Goal: Task Accomplishment & Management: Manage account settings

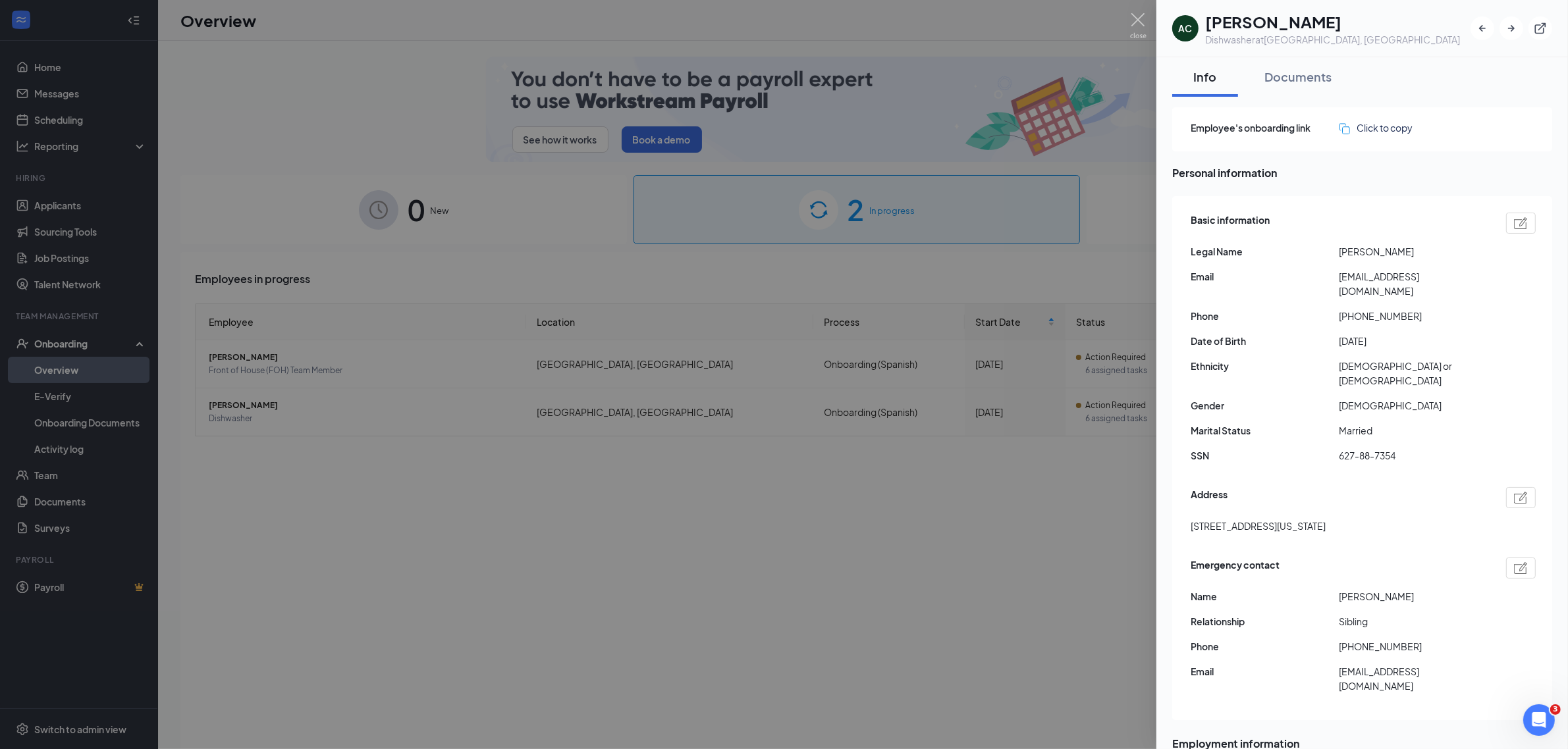
scroll to position [343, 0]
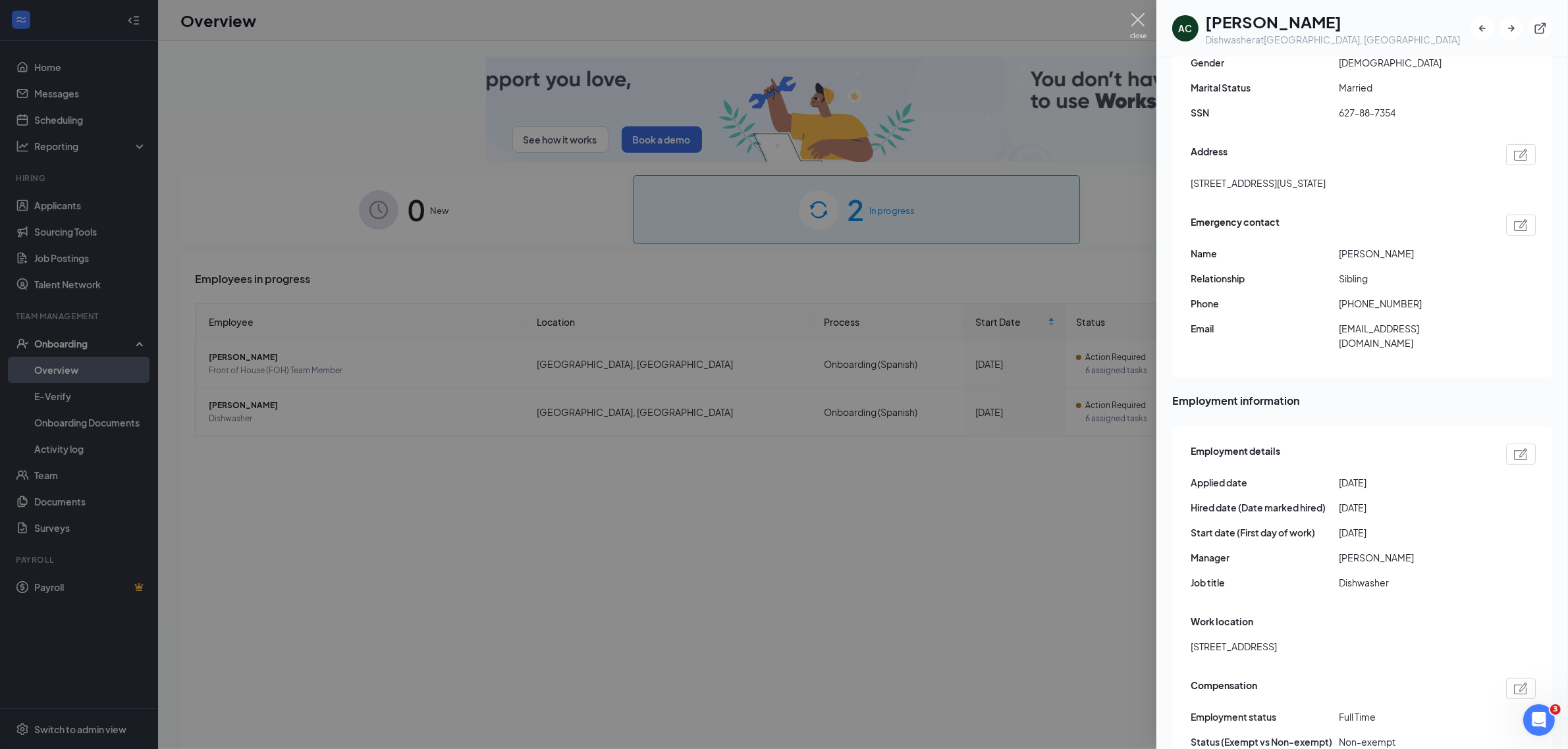
click at [1141, 21] on img at bounding box center [1138, 26] width 17 height 25
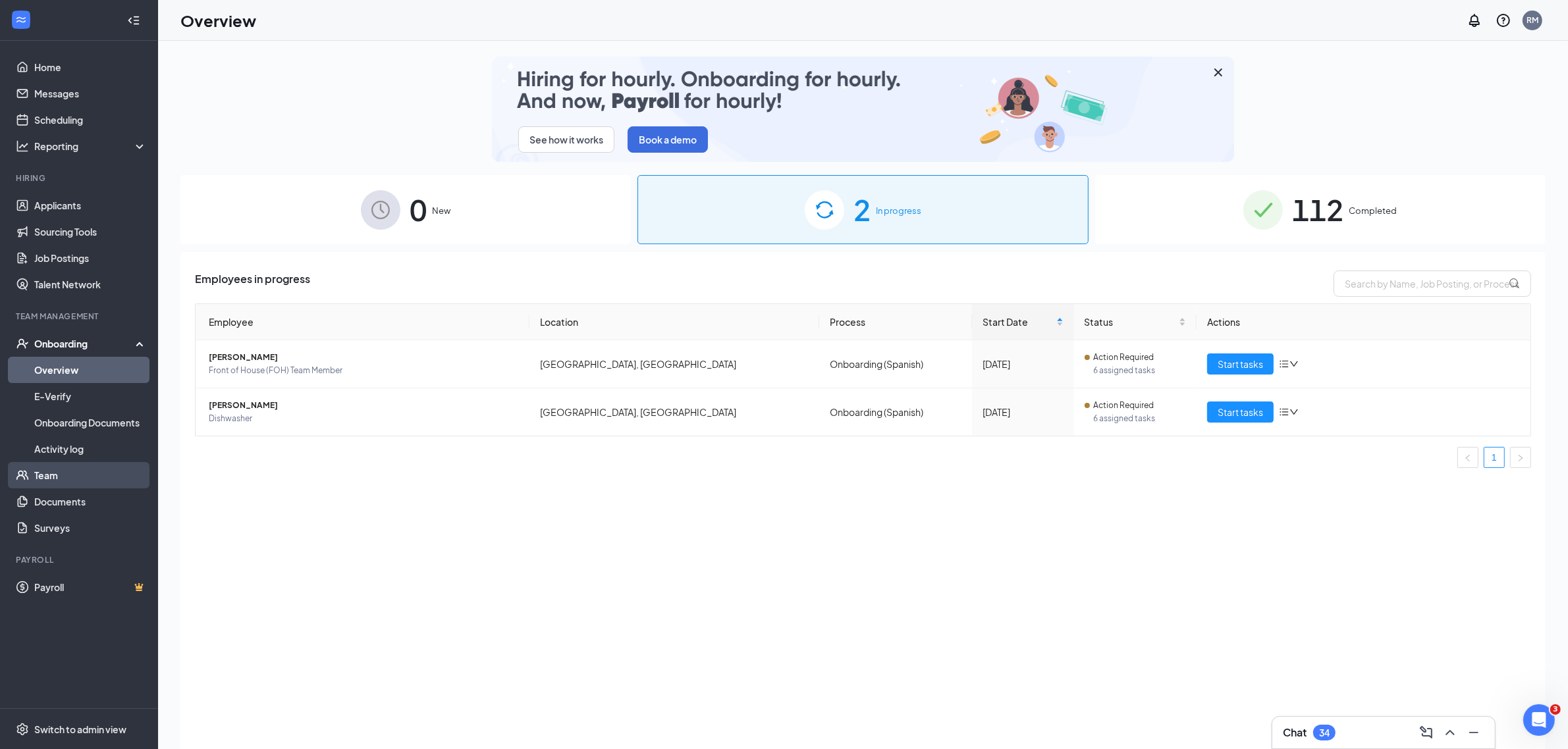
click at [48, 475] on link "Team" at bounding box center [91, 475] width 113 height 26
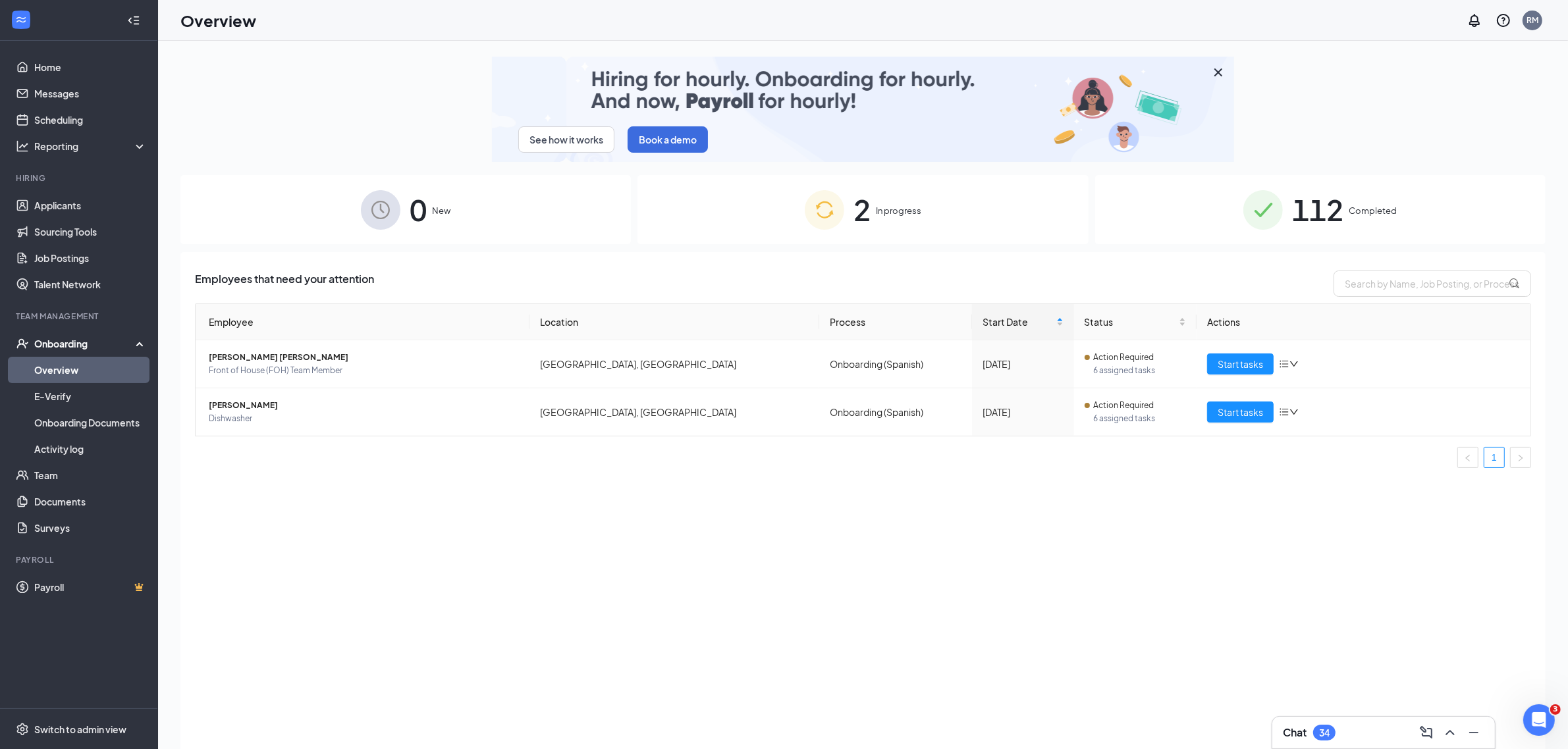
click at [1402, 213] on div "112 Completed" at bounding box center [1321, 209] width 451 height 69
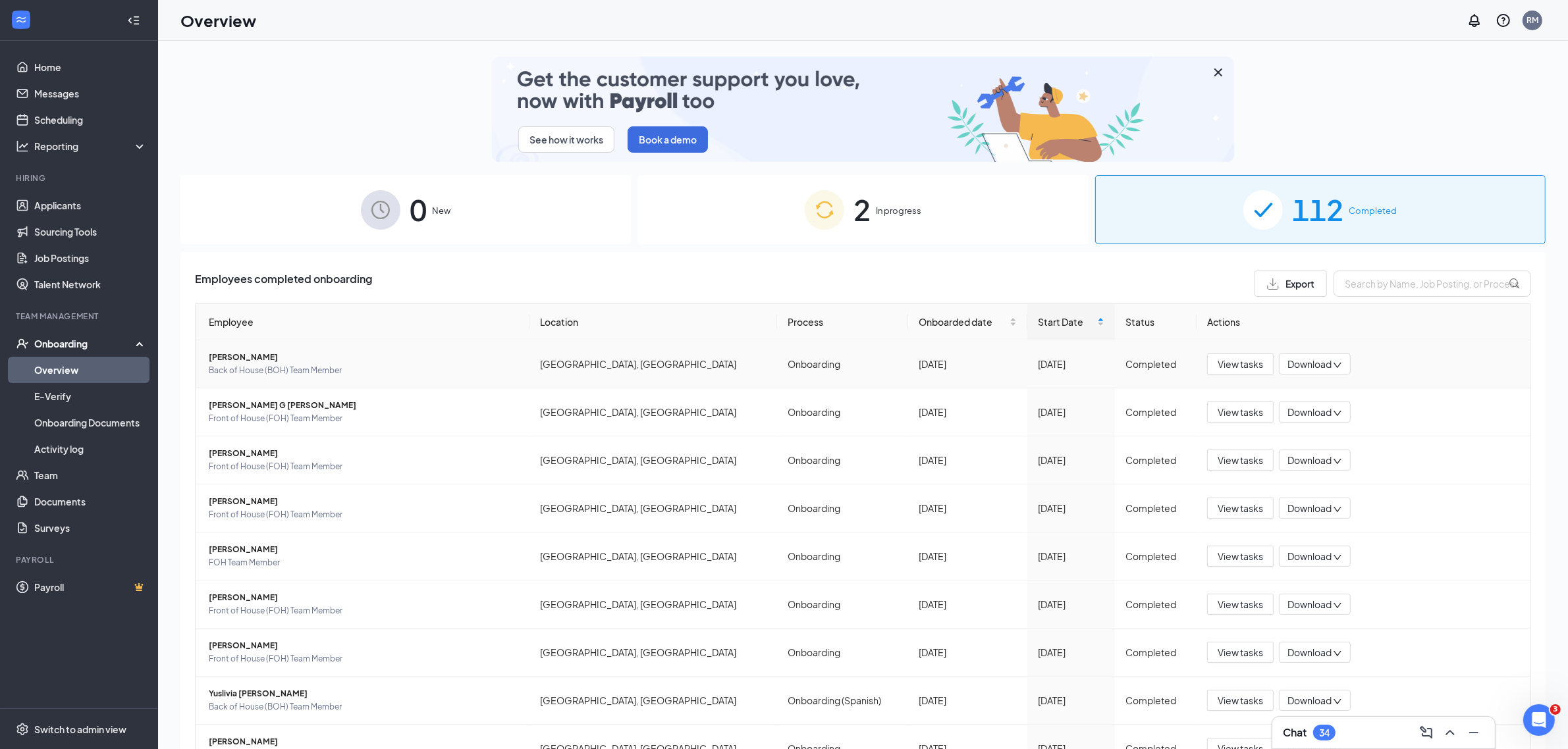
click at [227, 366] on span "Back of House (BOH) Team Member" at bounding box center [364, 371] width 310 height 14
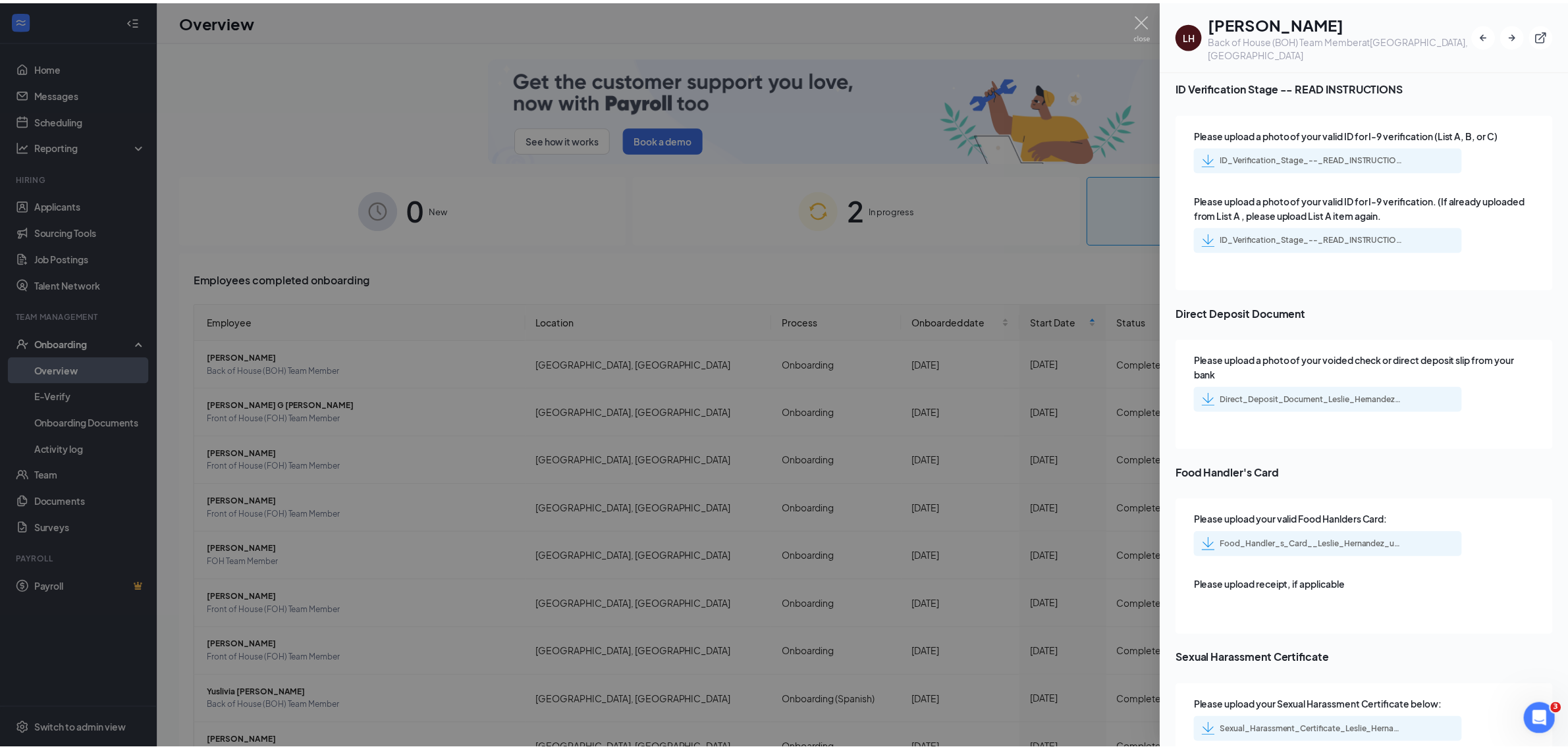
scroll to position [1826, 0]
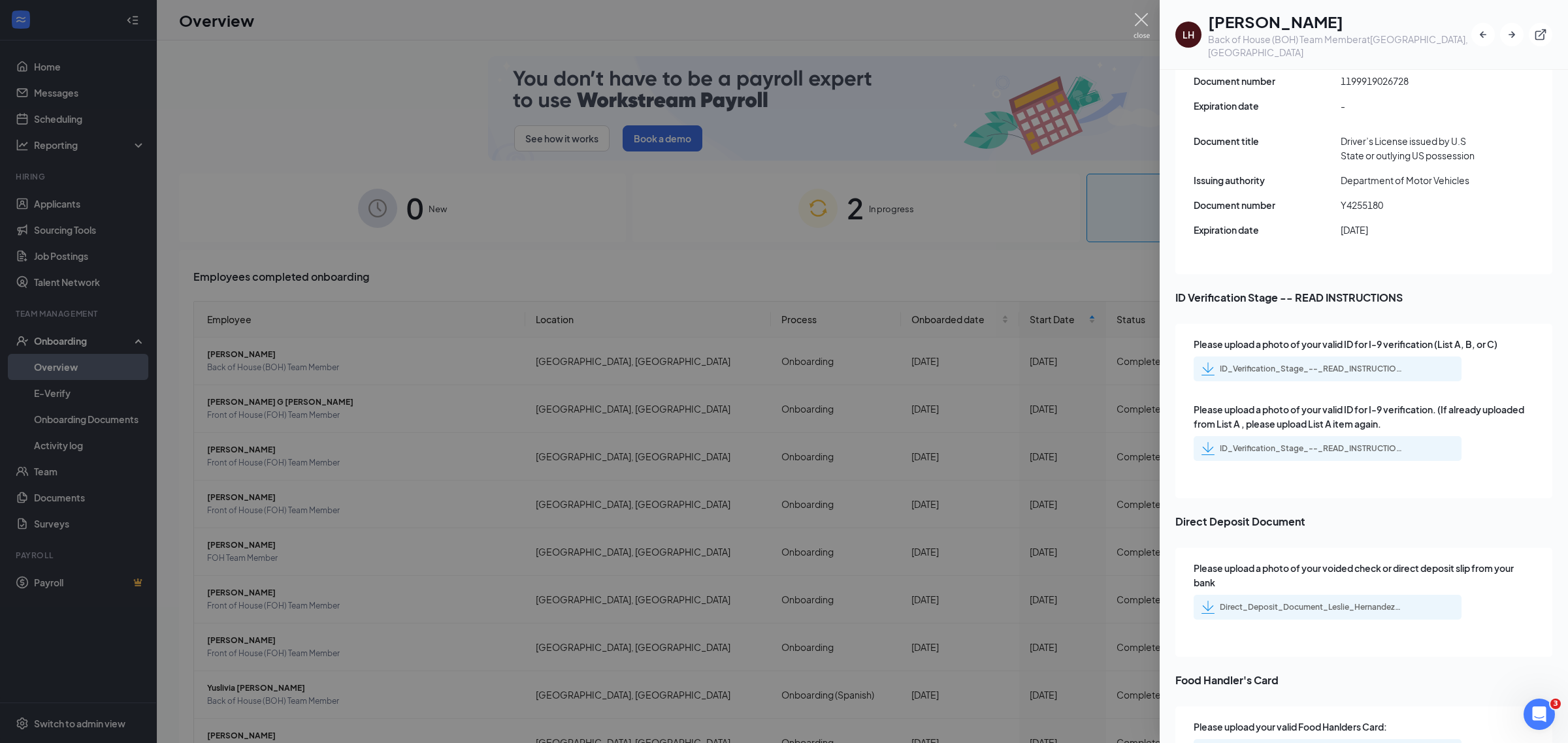
click at [1141, 21] on img at bounding box center [1141, 26] width 16 height 25
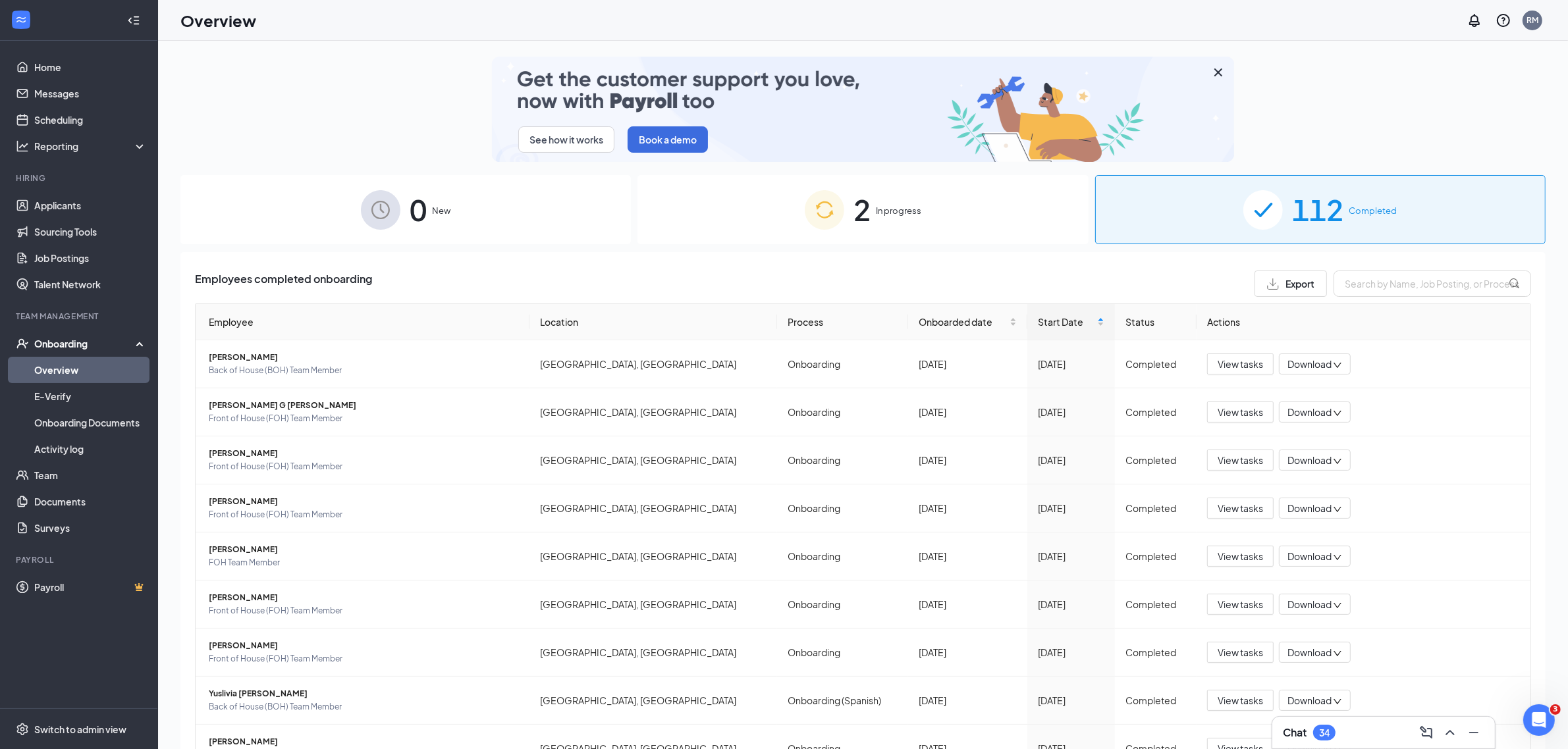
click at [1352, 211] on span "Completed" at bounding box center [1372, 211] width 48 height 14
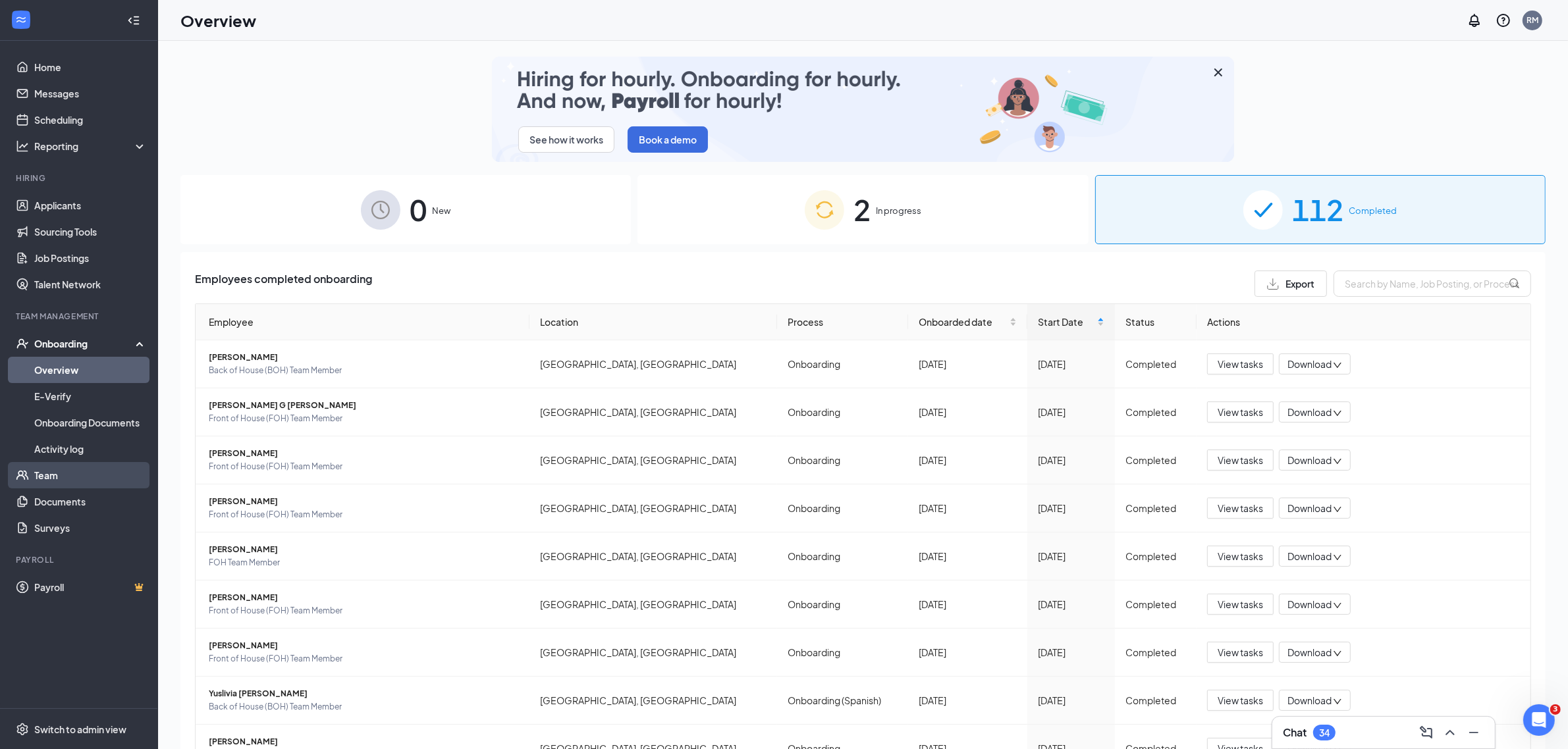
click at [41, 481] on link "Team" at bounding box center [91, 475] width 113 height 26
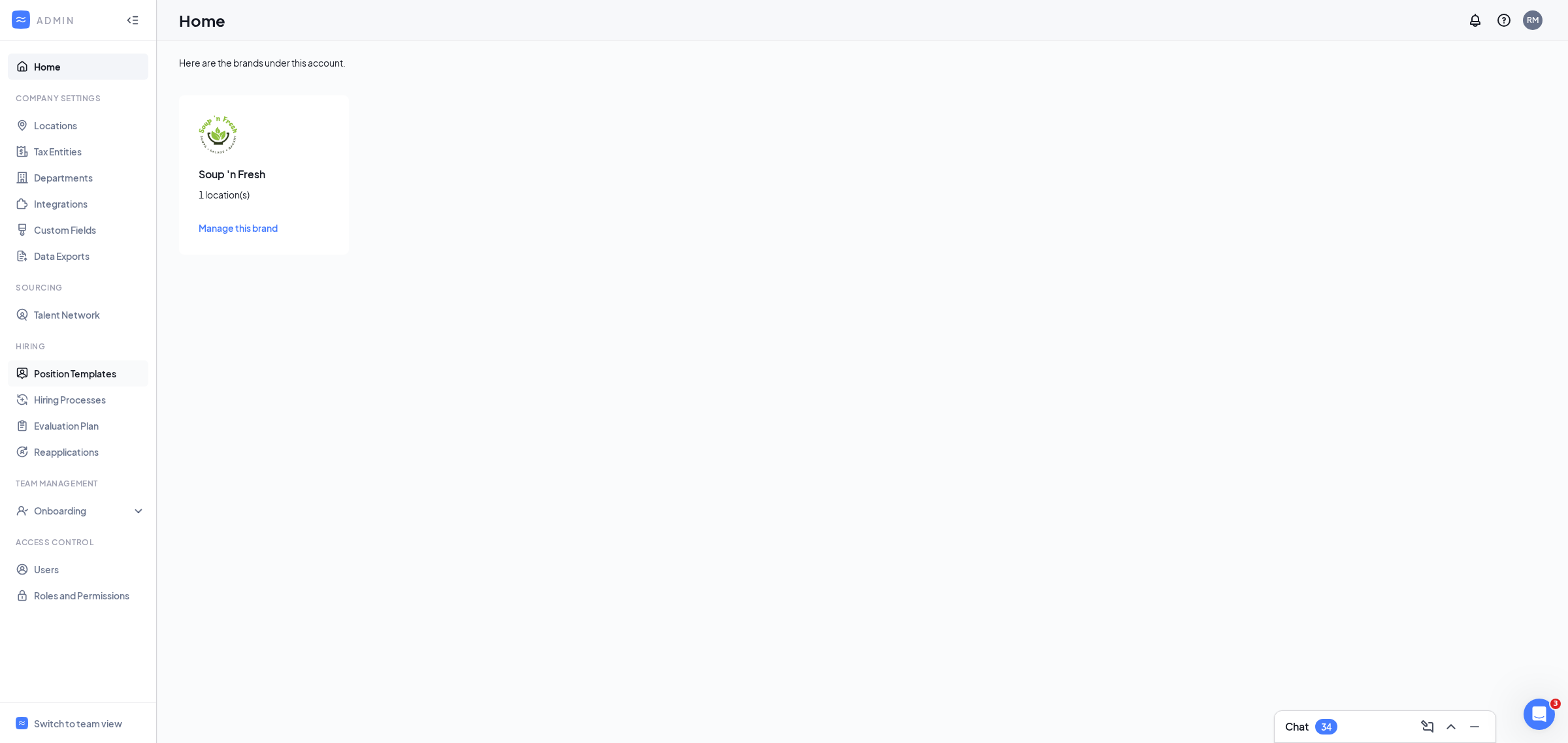
click at [59, 376] on link "Position Templates" at bounding box center [90, 373] width 112 height 26
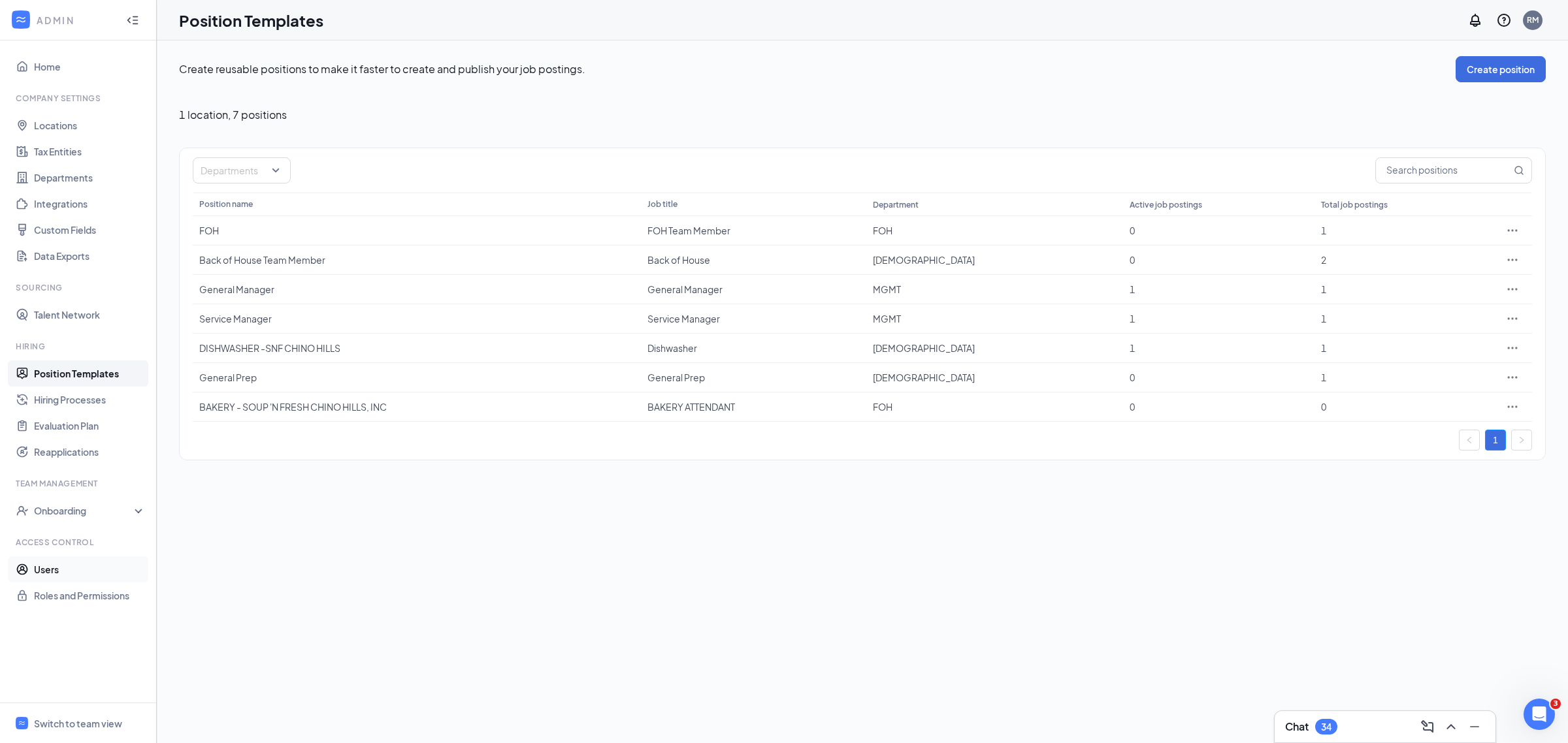
click at [38, 573] on link "Users" at bounding box center [90, 569] width 112 height 26
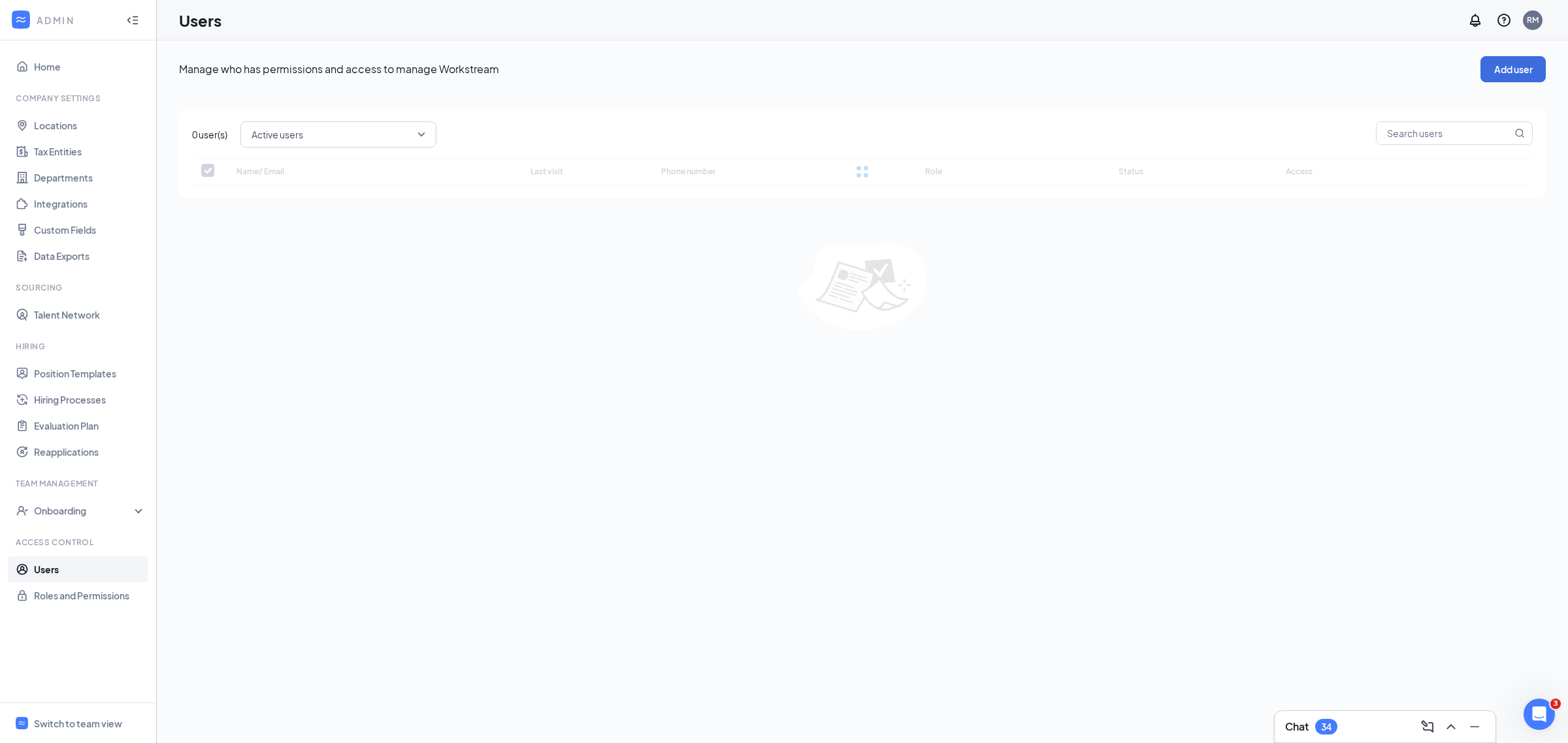
checkbox input "false"
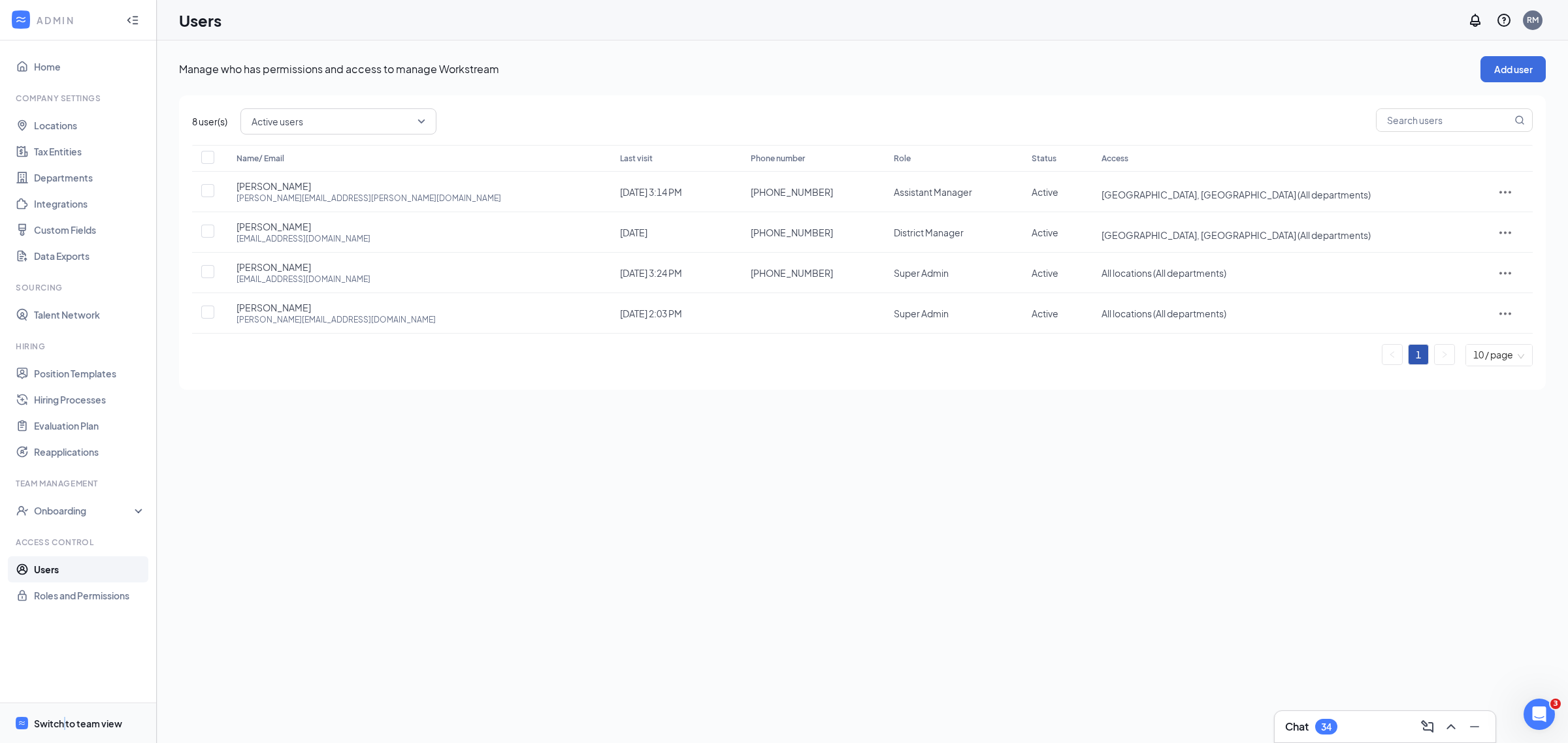
click at [64, 726] on div "Switch to team view" at bounding box center [77, 724] width 88 height 14
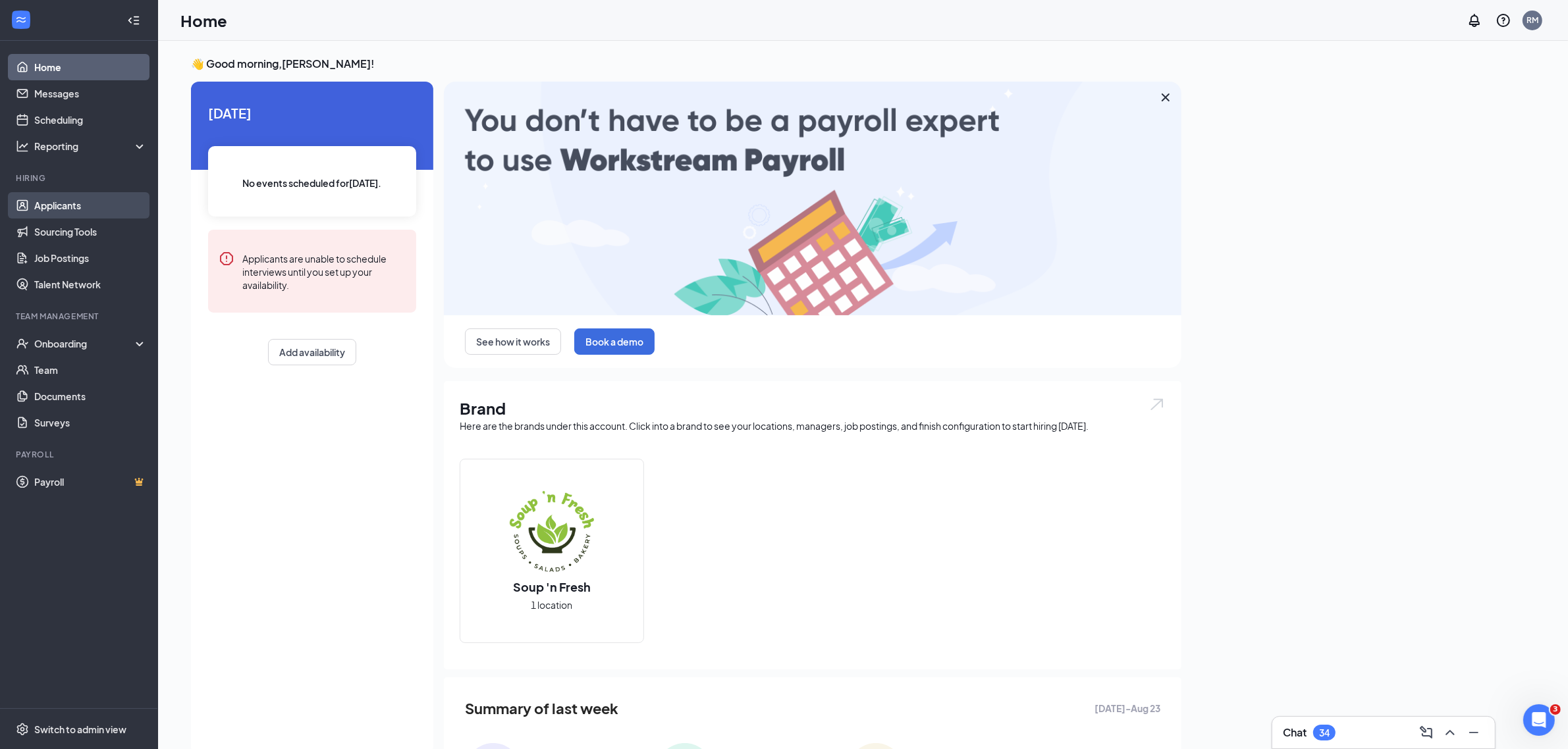
click at [64, 205] on link "Applicants" at bounding box center [91, 205] width 113 height 26
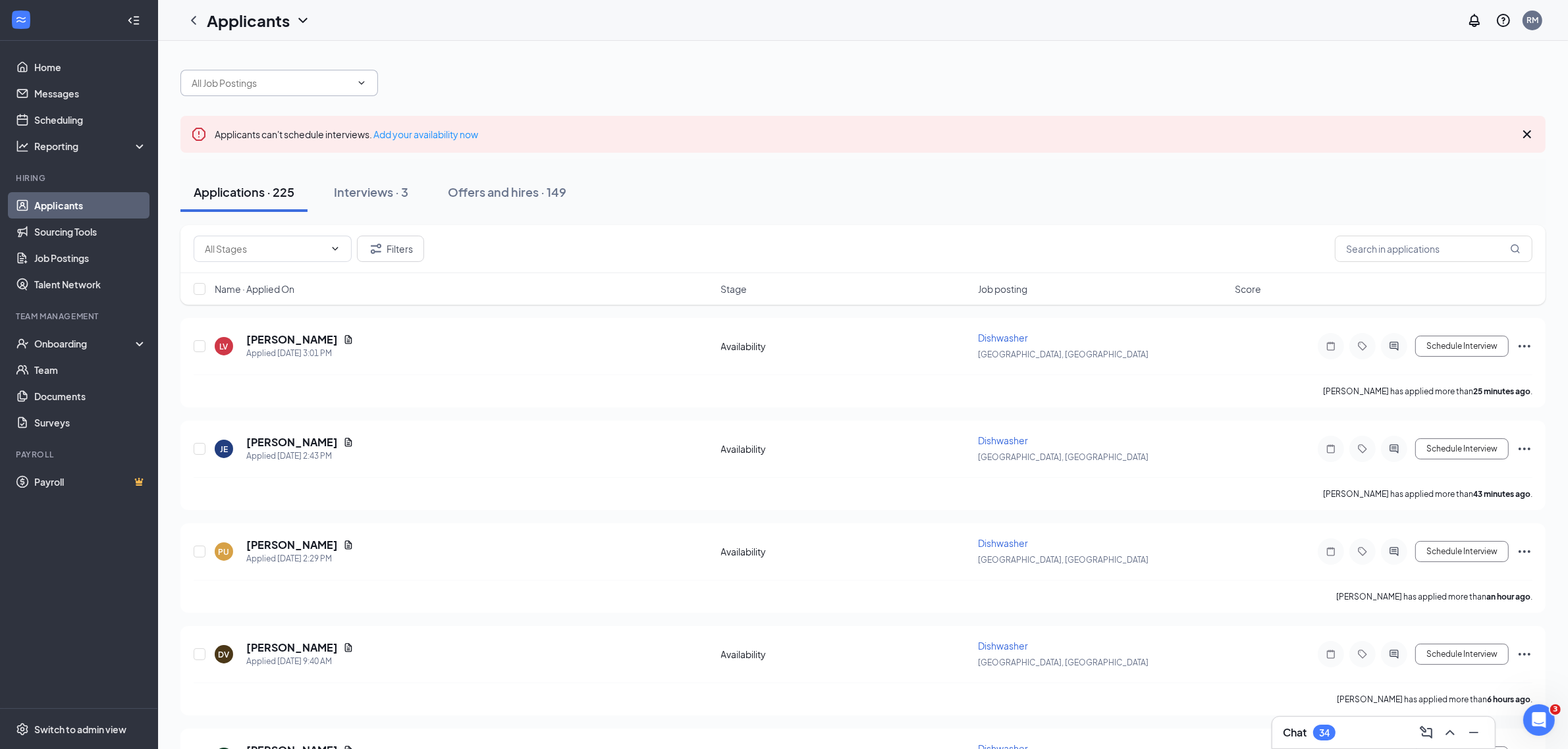
click at [283, 88] on input "text" at bounding box center [272, 83] width 160 height 15
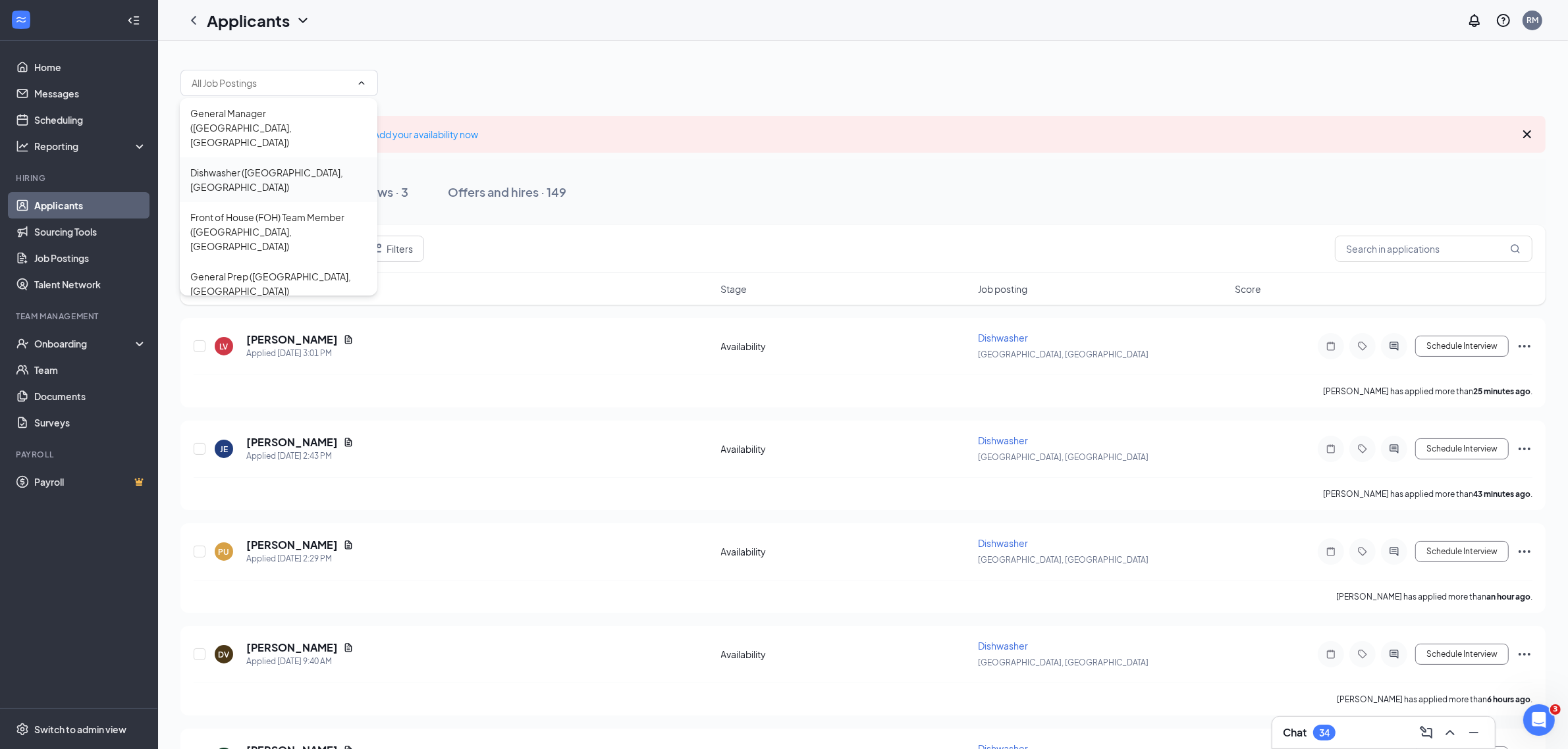
click at [290, 165] on div "Dishwasher ([GEOGRAPHIC_DATA], [GEOGRAPHIC_DATA])" at bounding box center [278, 180] width 176 height 29
type input "Dishwasher ([GEOGRAPHIC_DATA], [GEOGRAPHIC_DATA])"
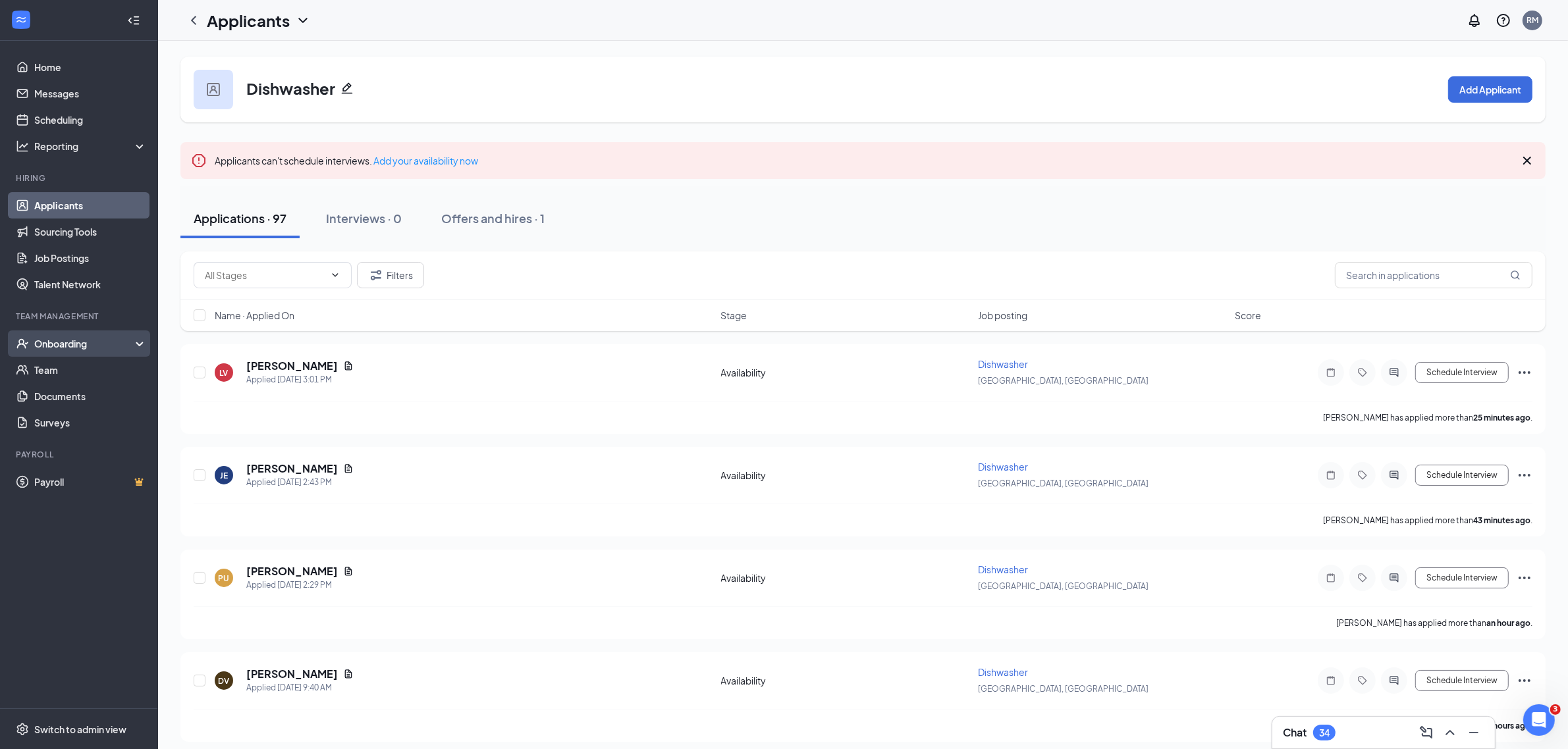
click at [66, 347] on div "Onboarding" at bounding box center [85, 344] width 101 height 14
click at [57, 369] on link "Overview" at bounding box center [91, 370] width 113 height 26
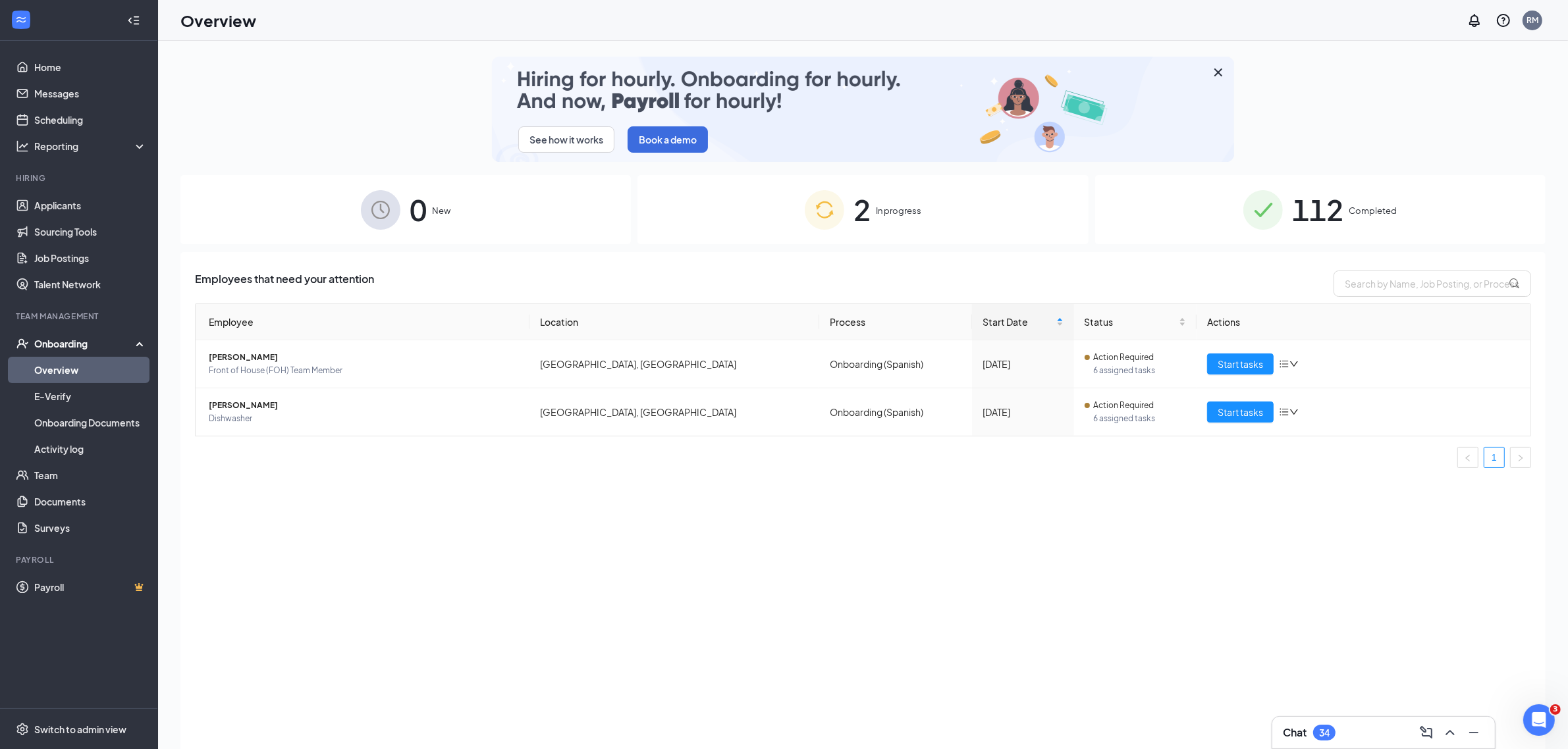
click at [890, 222] on div "2 In progress" at bounding box center [862, 209] width 451 height 69
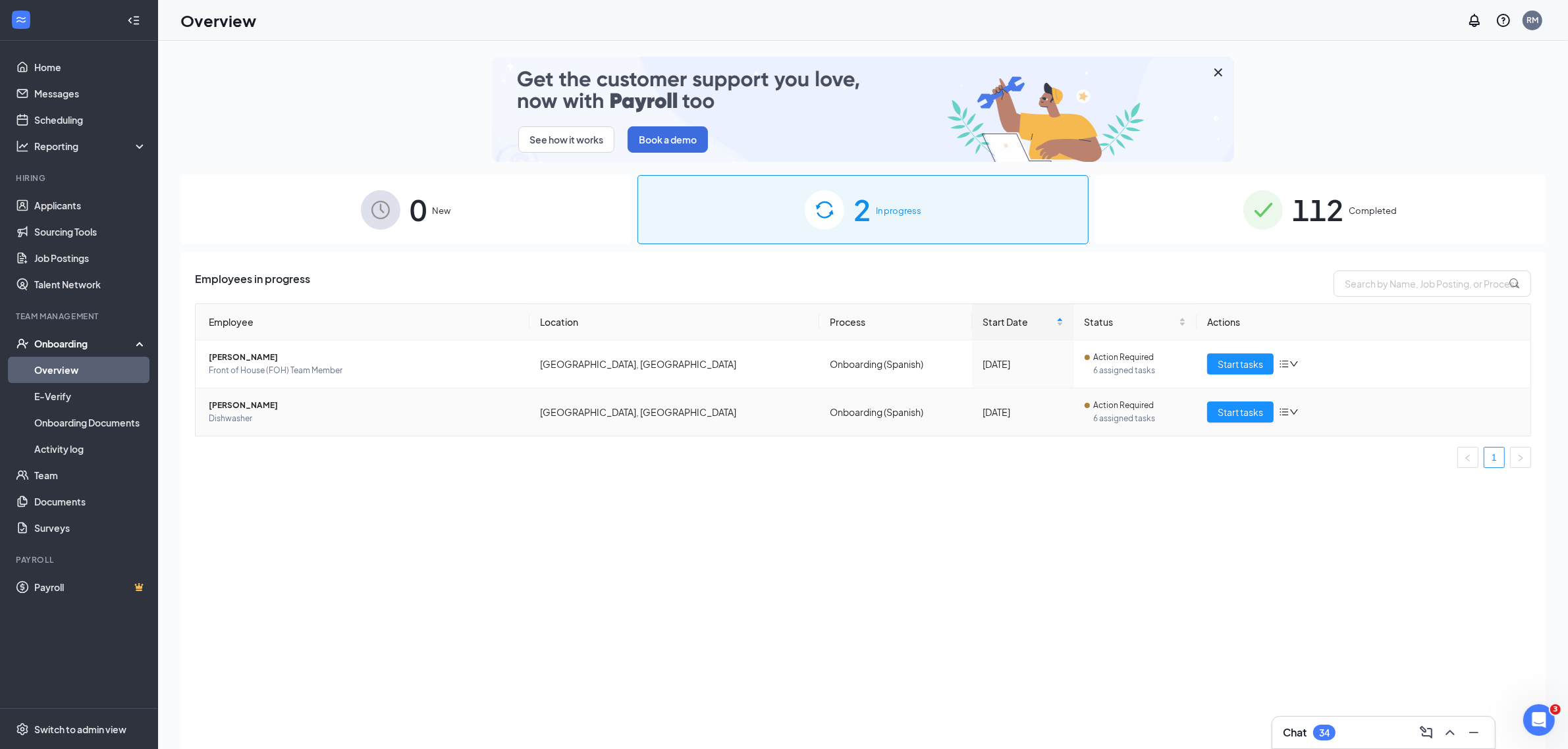
click at [273, 409] on span "[PERSON_NAME]" at bounding box center [364, 406] width 310 height 14
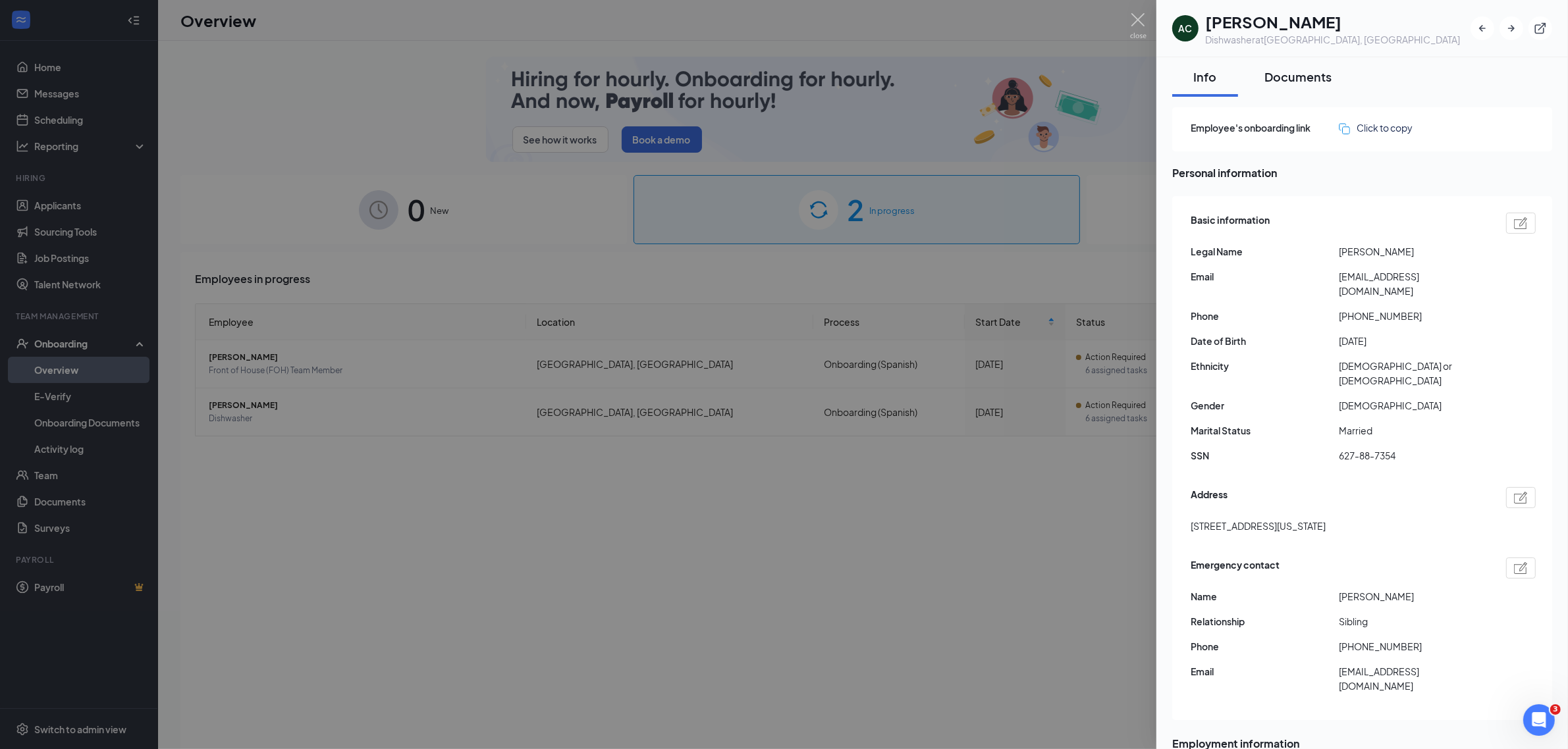
click at [1306, 74] on div "Documents" at bounding box center [1297, 76] width 67 height 17
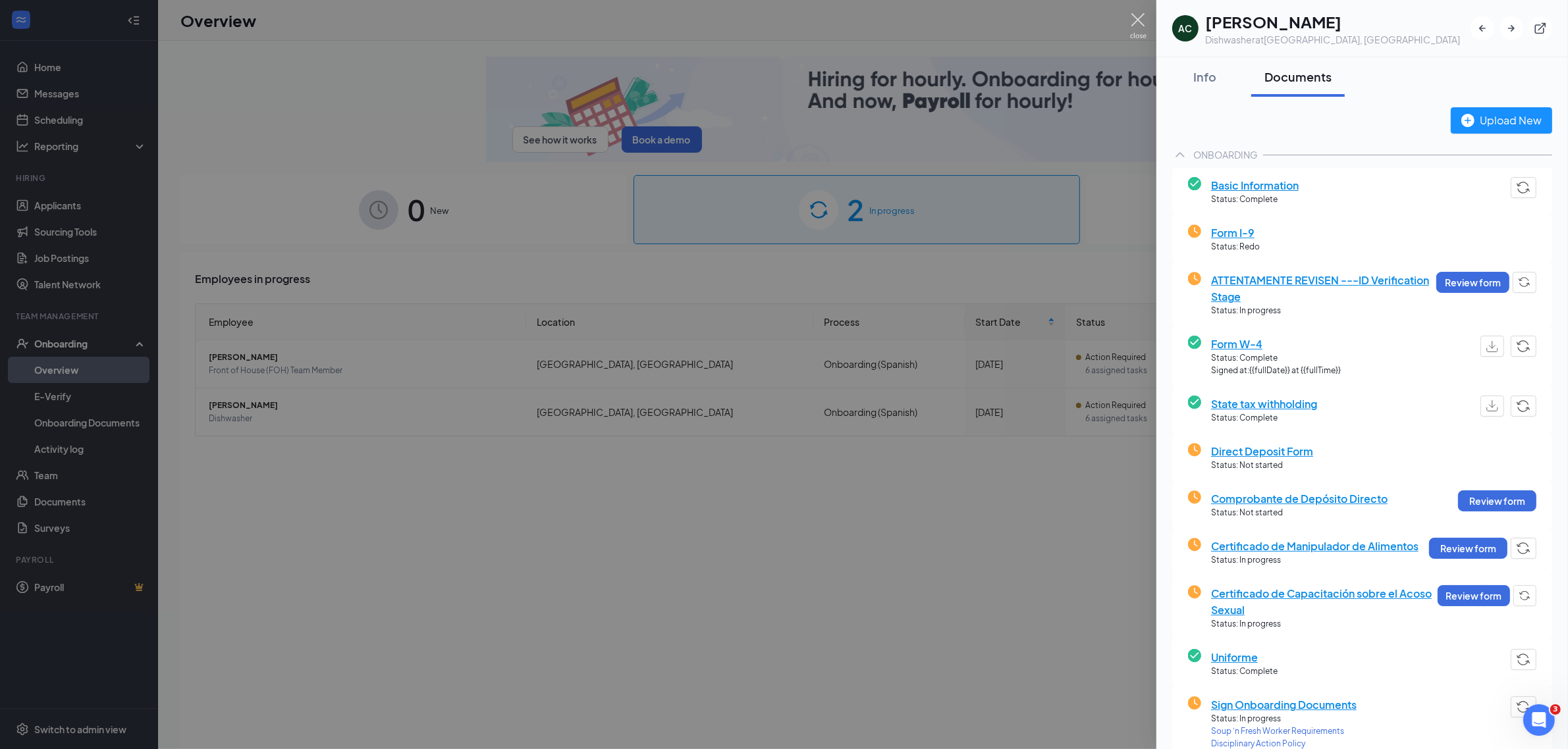
click at [1138, 20] on img at bounding box center [1138, 26] width 17 height 25
